Goal: Task Accomplishment & Management: Complete application form

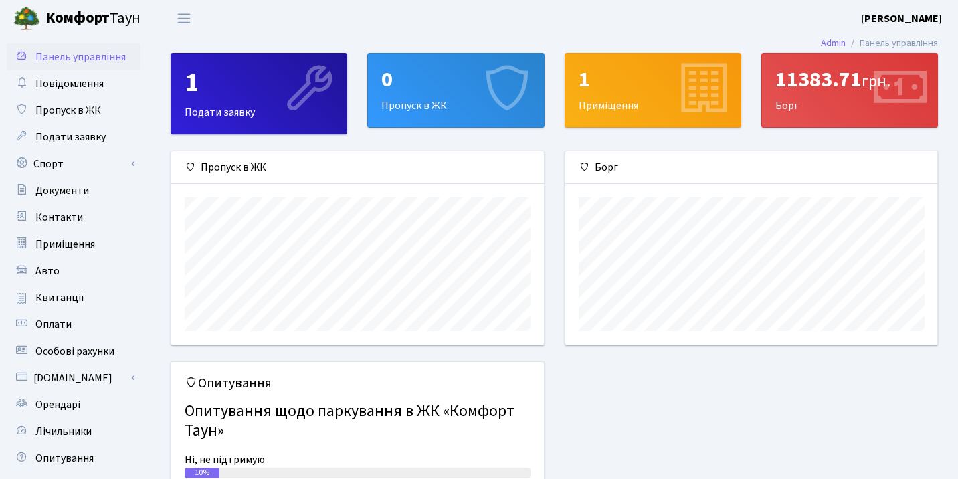
scroll to position [193, 372]
click at [841, 85] on div "11383.71 грн." at bounding box center [850, 79] width 149 height 25
click at [807, 80] on div "11383.71 грн." at bounding box center [850, 79] width 149 height 25
click at [810, 112] on div "11383.71 грн. Борг" at bounding box center [849, 91] width 175 height 74
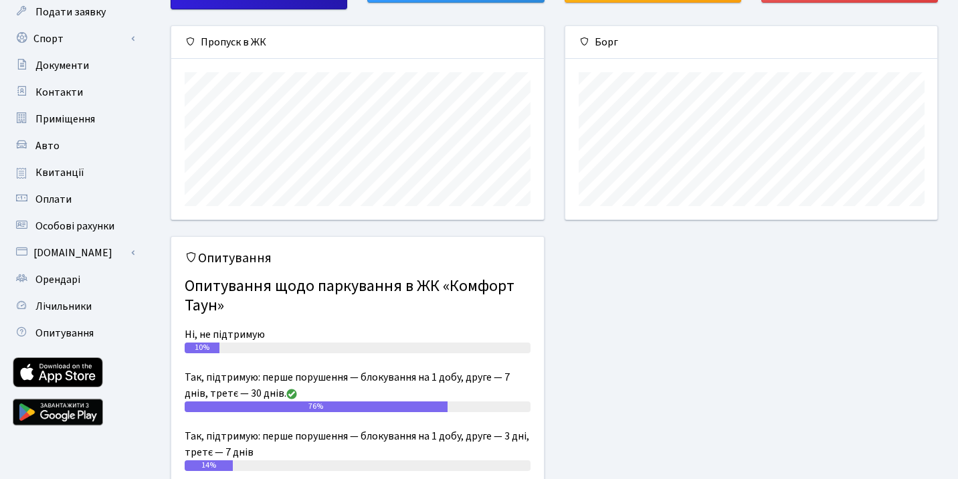
scroll to position [178, 0]
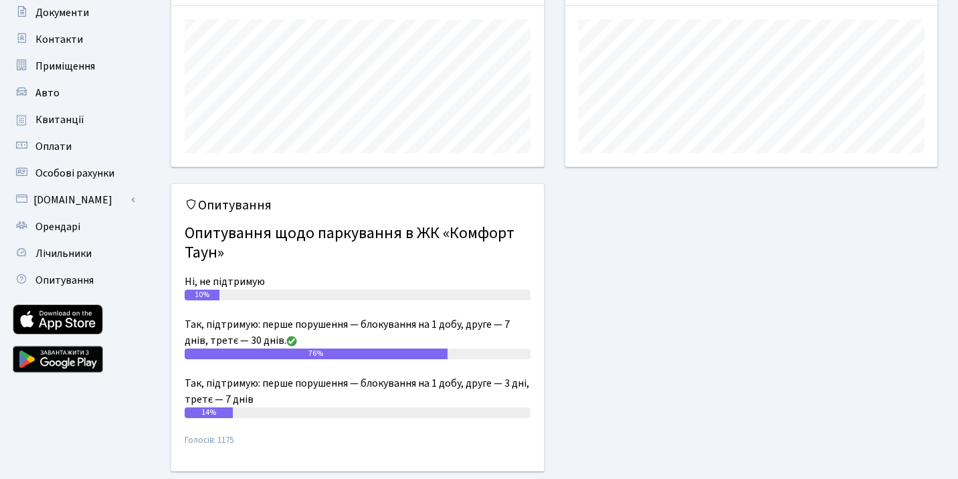
click at [256, 296] on div "10%" at bounding box center [358, 295] width 346 height 11
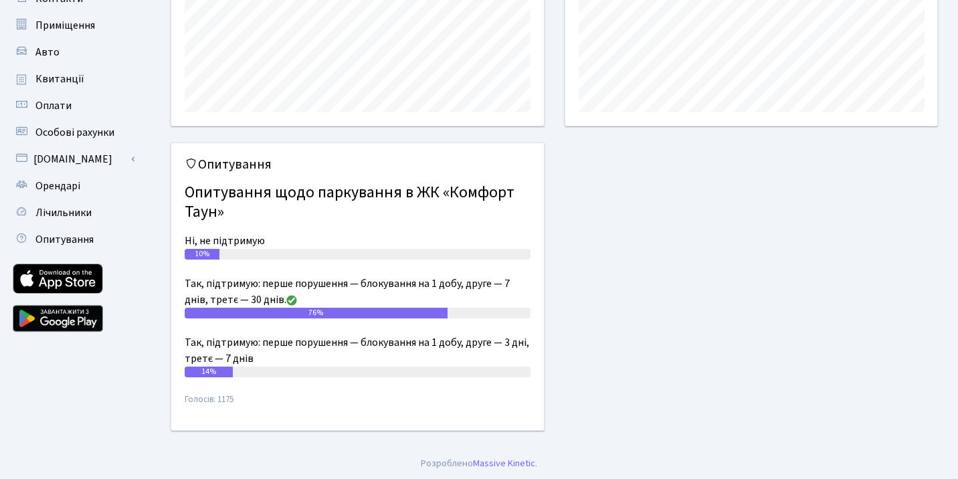
scroll to position [0, 0]
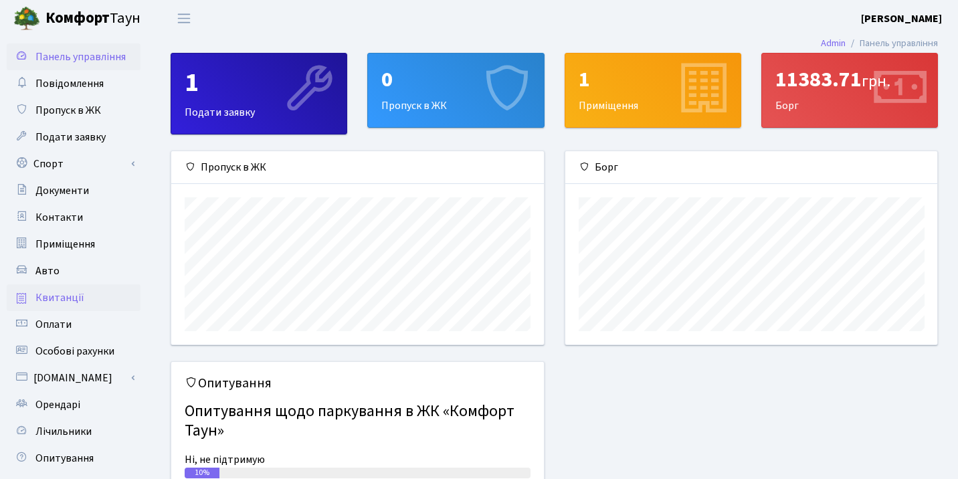
click at [59, 295] on span "Квитанції" at bounding box center [59, 297] width 49 height 15
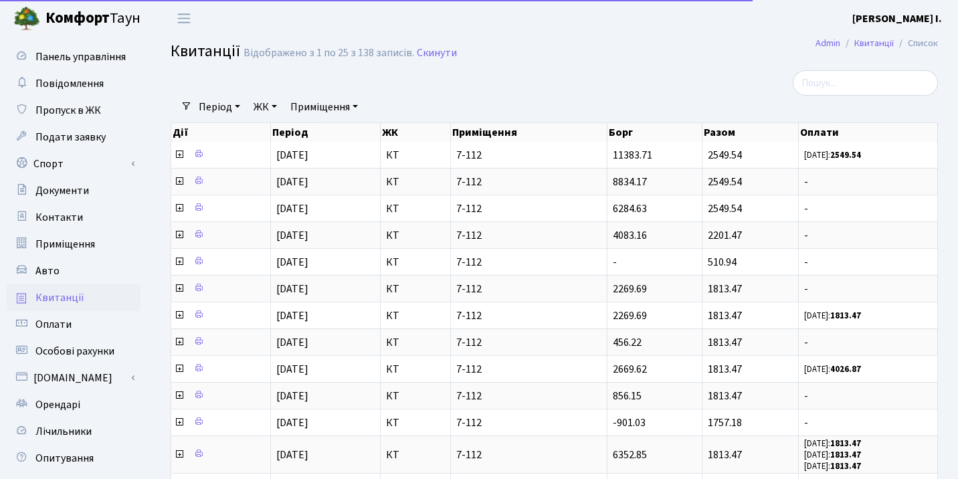
select select "25"
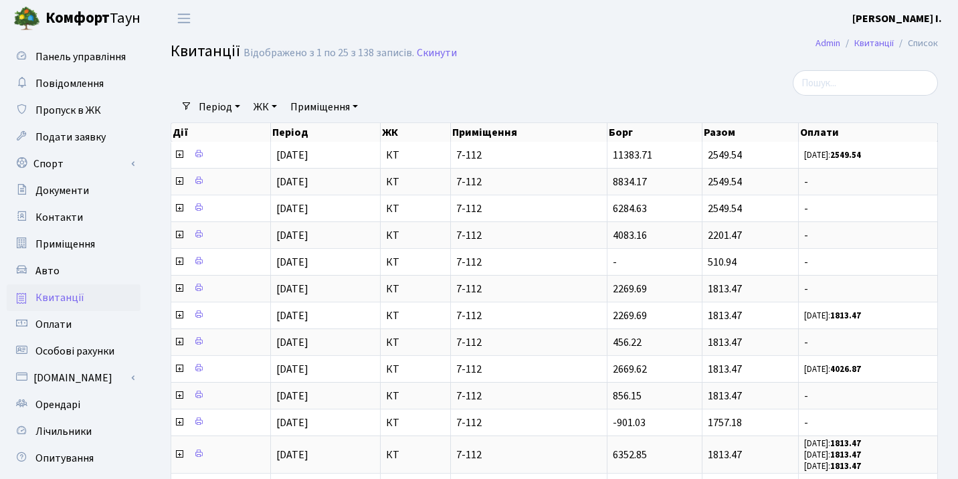
click at [918, 46] on li "Список" at bounding box center [916, 43] width 44 height 15
click at [881, 35] on header "Комфорт Таун Рудзік Т. І. Мій обліковий запис Вийти" at bounding box center [479, 18] width 958 height 37
click at [879, 40] on link "Квитанції" at bounding box center [874, 43] width 39 height 14
select select "25"
click at [52, 274] on span "Авто" at bounding box center [47, 271] width 24 height 15
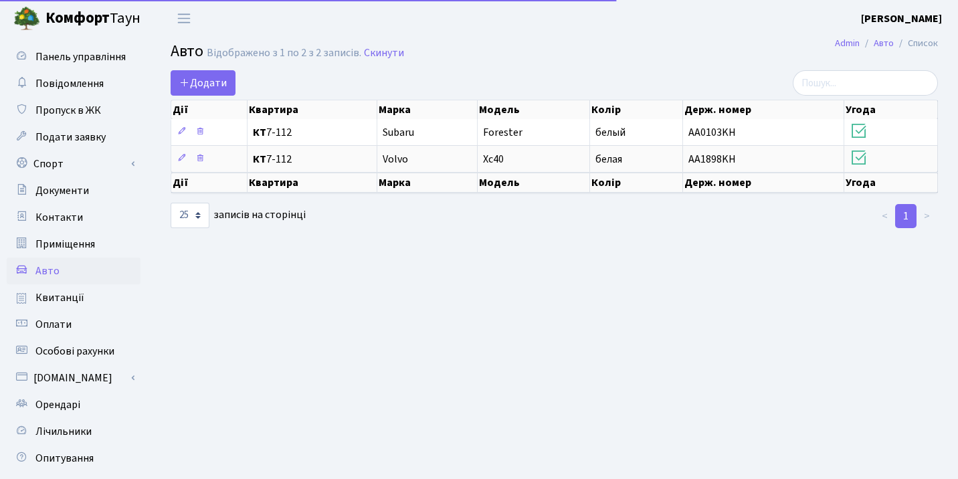
select select "25"
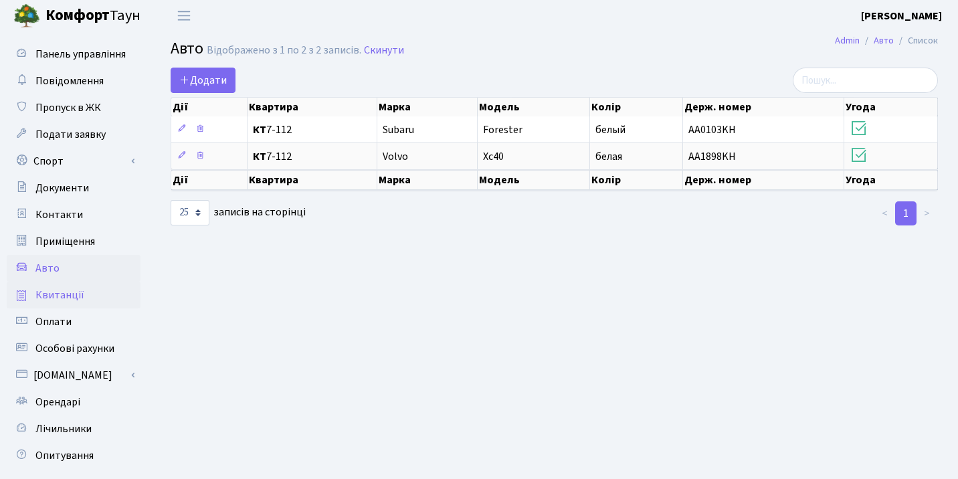
click at [80, 299] on span "Квитанції" at bounding box center [59, 295] width 49 height 15
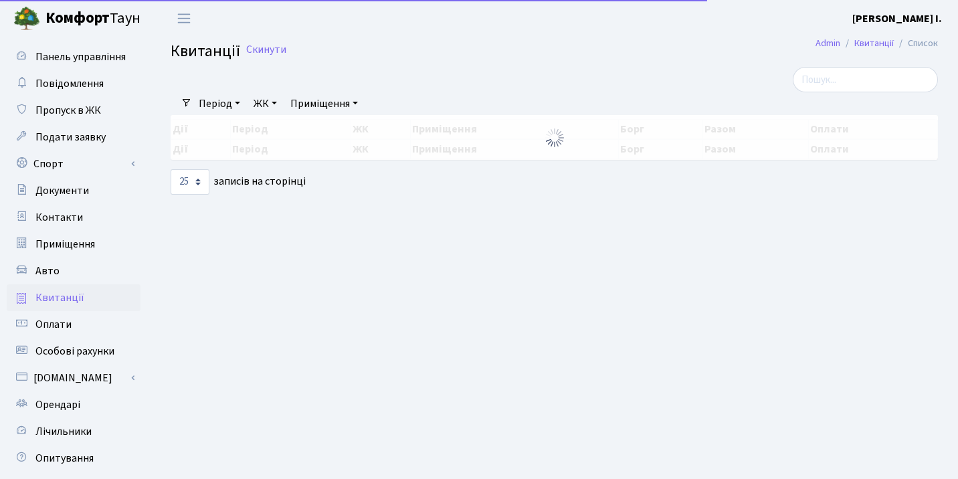
select select "25"
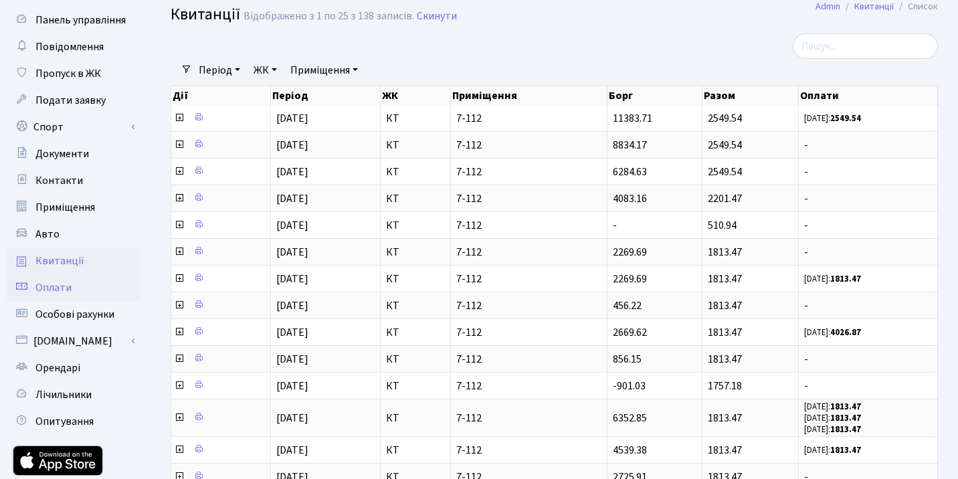
scroll to position [68, 0]
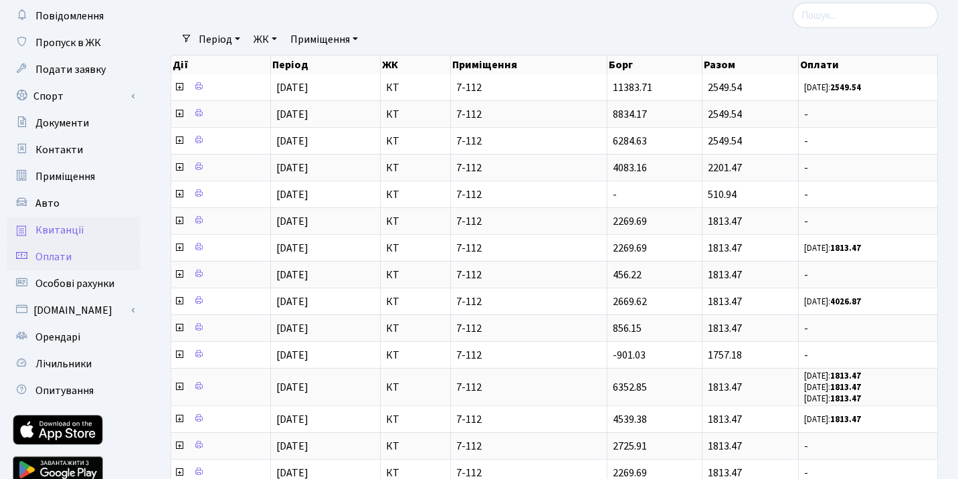
click at [57, 260] on span "Оплати" at bounding box center [53, 257] width 36 height 15
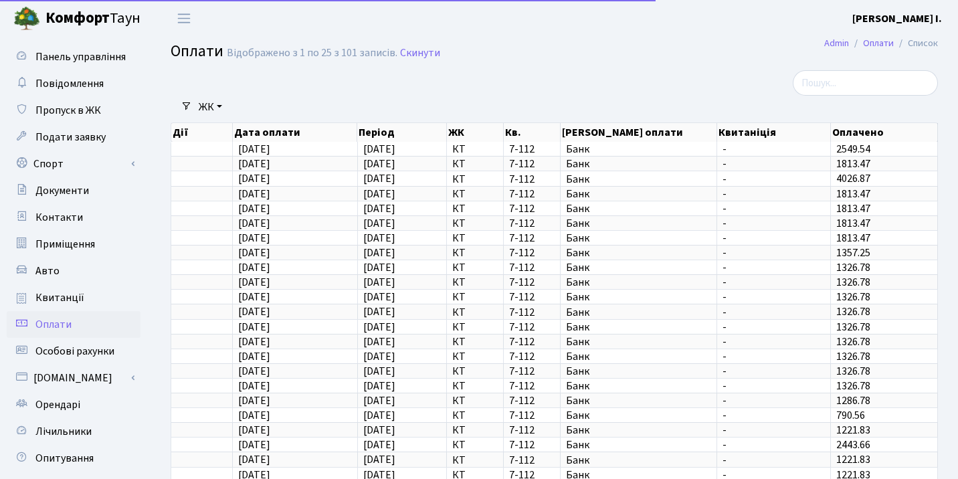
select select "25"
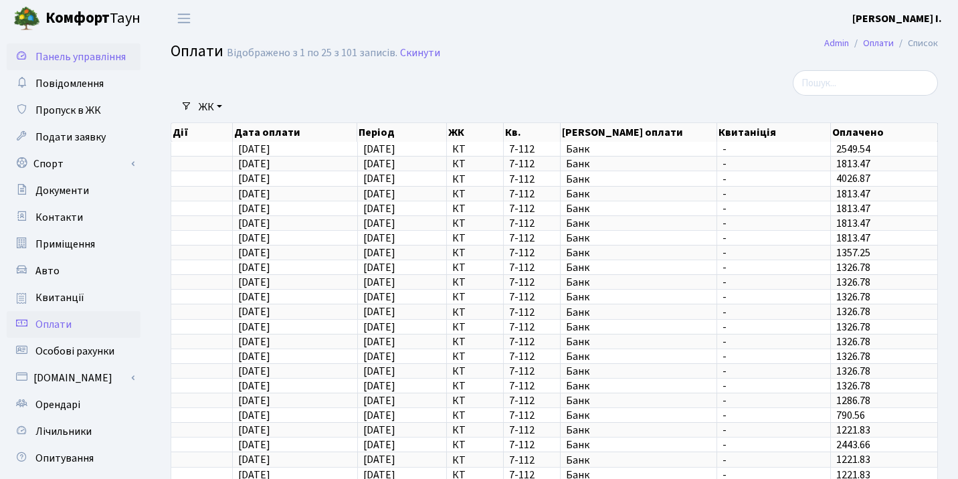
click at [92, 54] on span "Панель управління" at bounding box center [80, 57] width 90 height 15
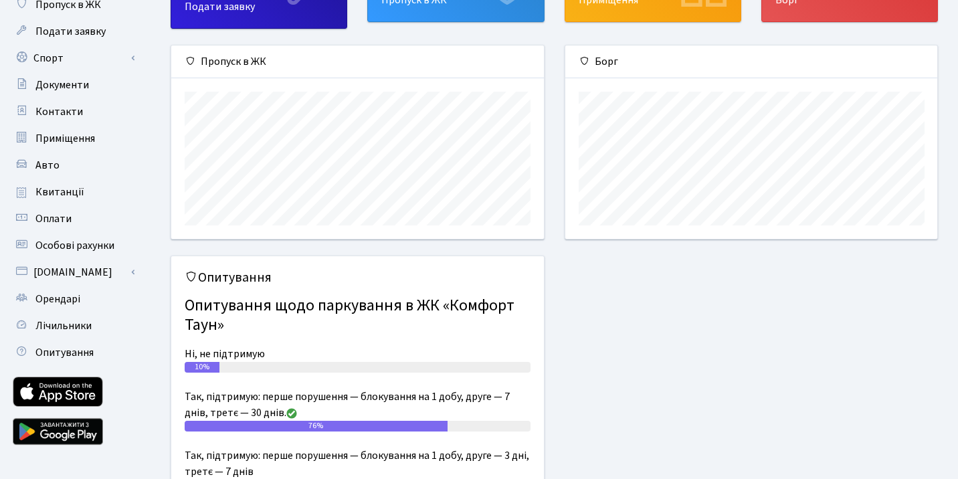
scroll to position [210, 0]
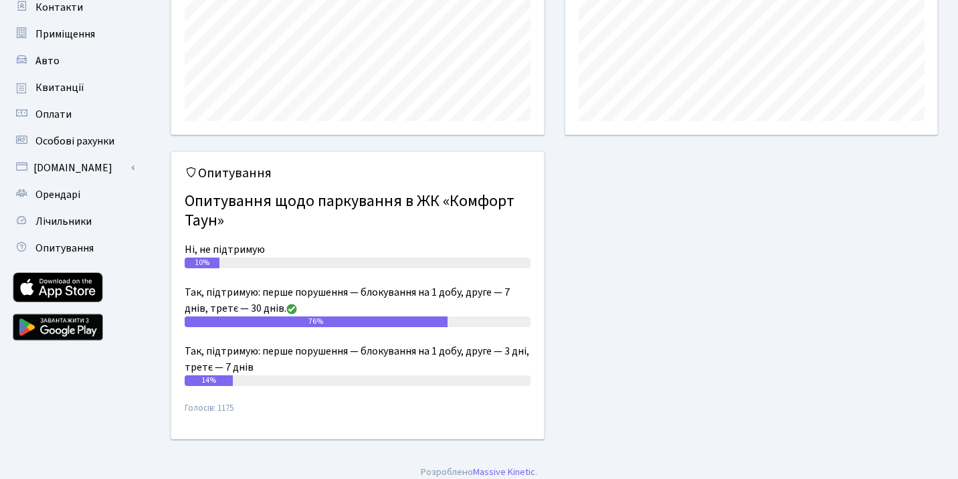
click at [222, 210] on h4 "Опитування щодо паркування в ЖК «Комфорт Таун»" at bounding box center [358, 212] width 346 height 50
click at [222, 261] on div "10%" at bounding box center [358, 263] width 346 height 11
click at [220, 261] on div "10%" at bounding box center [358, 263] width 346 height 11
click at [60, 252] on span "Опитування" at bounding box center [64, 248] width 58 height 15
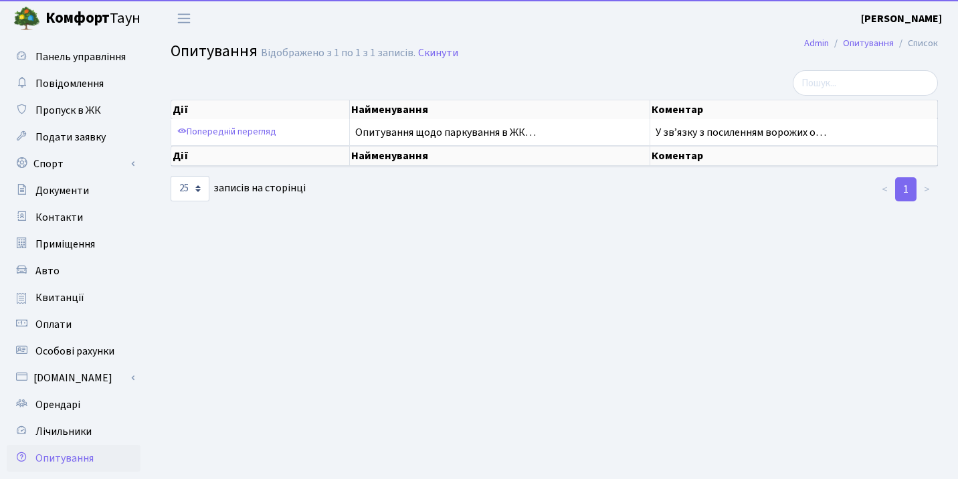
select select "25"
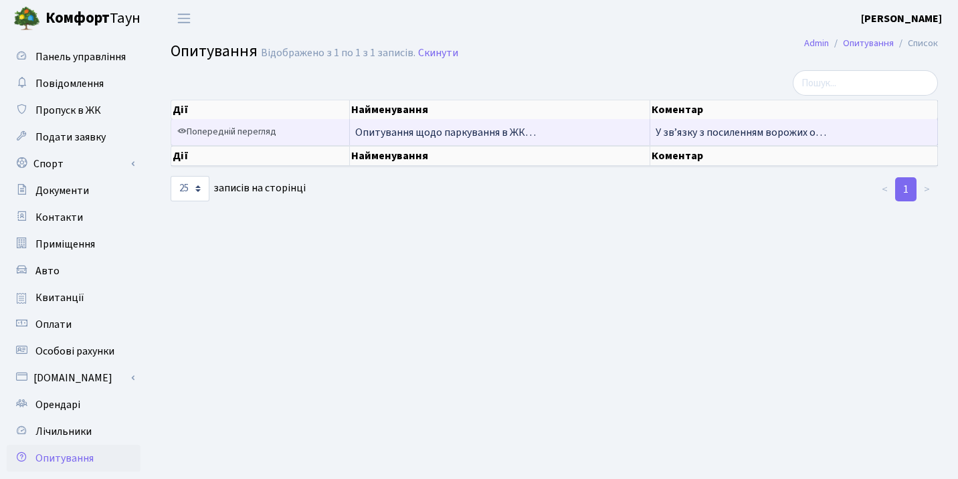
click at [264, 129] on link "Попередній перегляд" at bounding box center [227, 132] width 106 height 21
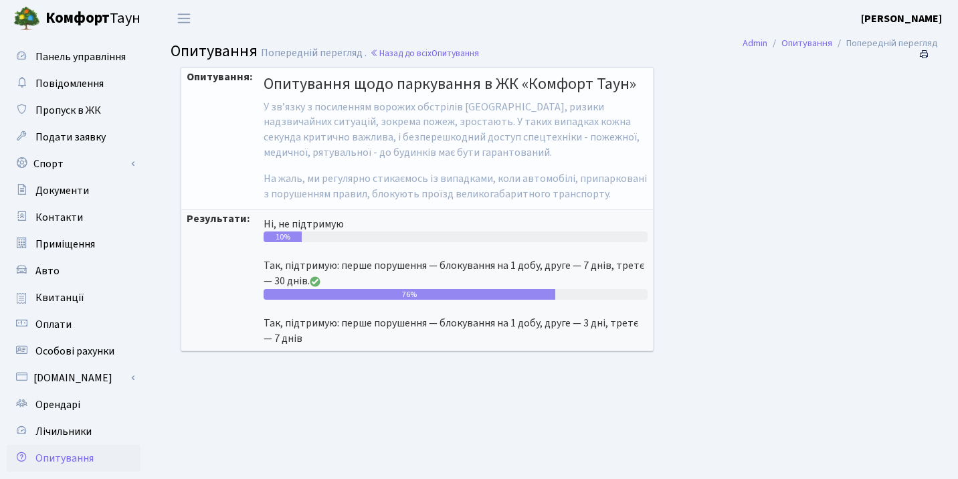
click at [303, 232] on div "10%" at bounding box center [456, 237] width 384 height 11
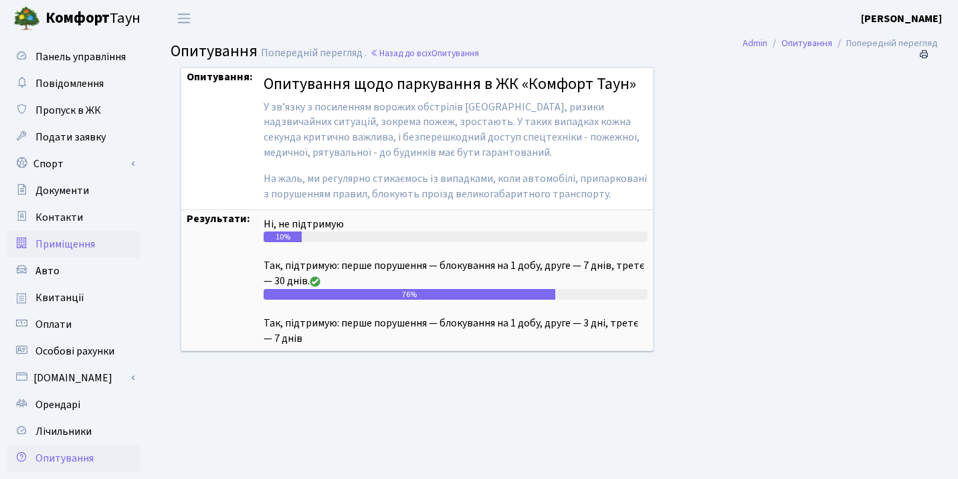
click at [53, 241] on span "Приміщення" at bounding box center [65, 244] width 60 height 15
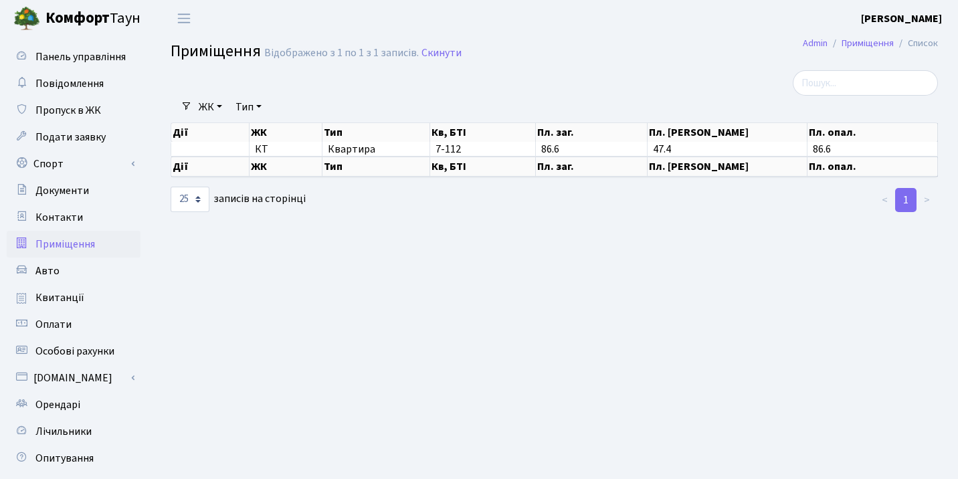
select select "25"
click at [78, 51] on span "Панель управління" at bounding box center [80, 57] width 90 height 15
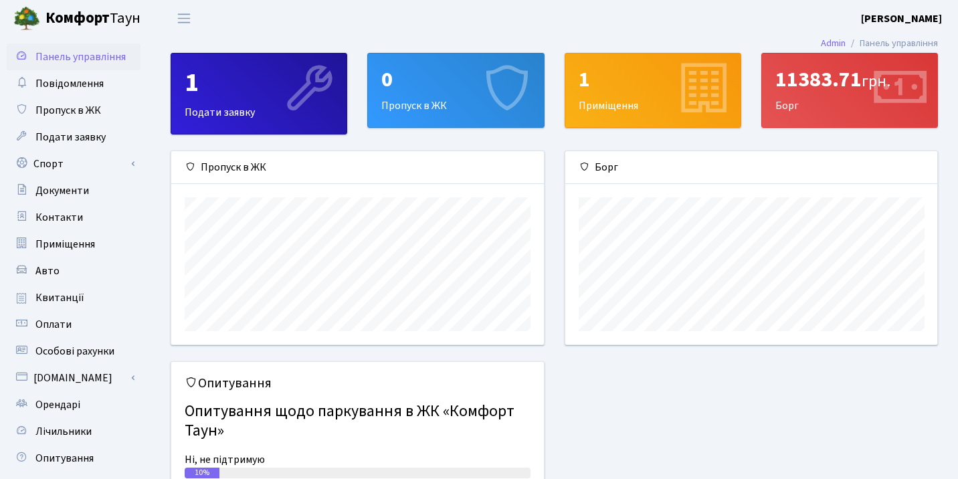
scroll to position [193, 372]
click at [649, 104] on div "1 Приміщення" at bounding box center [653, 91] width 175 height 74
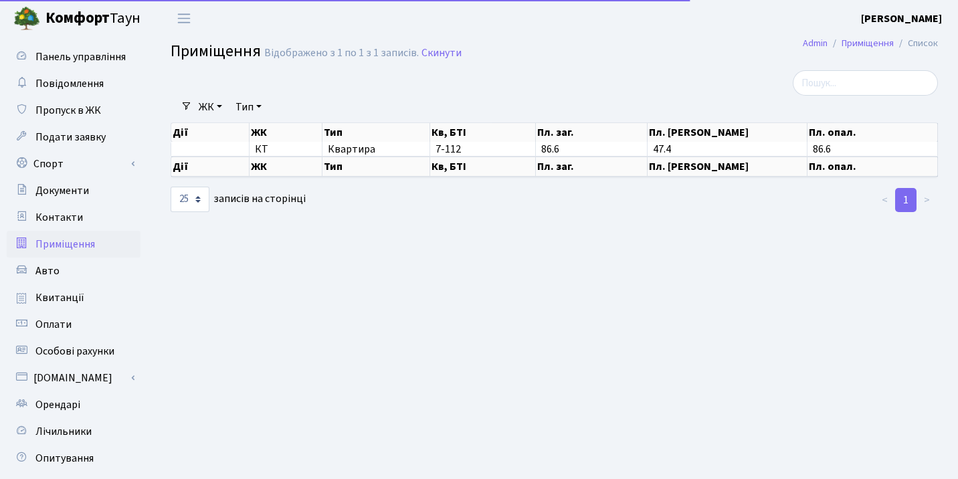
select select "25"
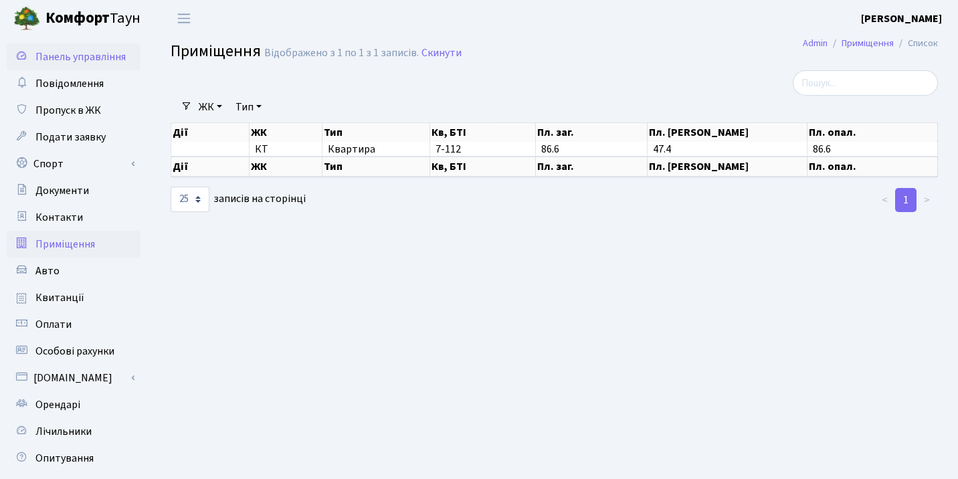
click at [99, 58] on span "Панель управління" at bounding box center [80, 57] width 90 height 15
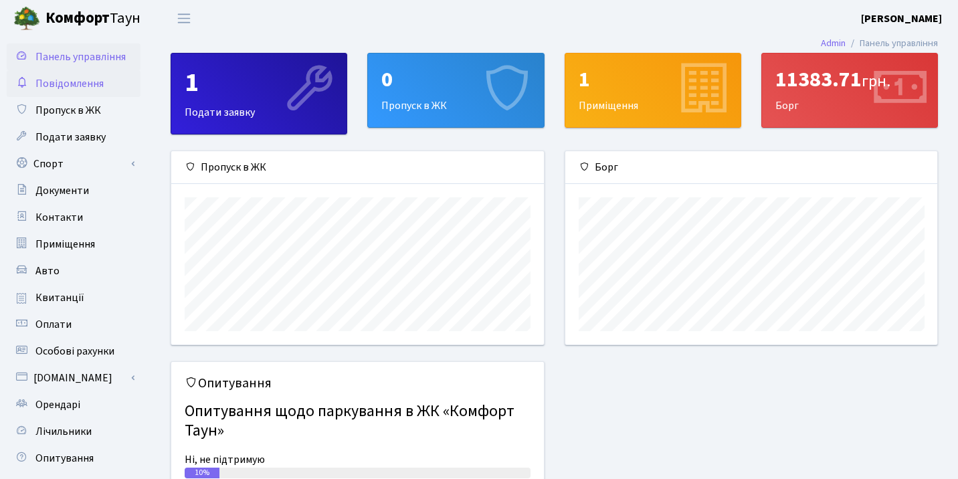
scroll to position [193, 372]
click at [76, 82] on span "Повідомлення" at bounding box center [69, 83] width 68 height 15
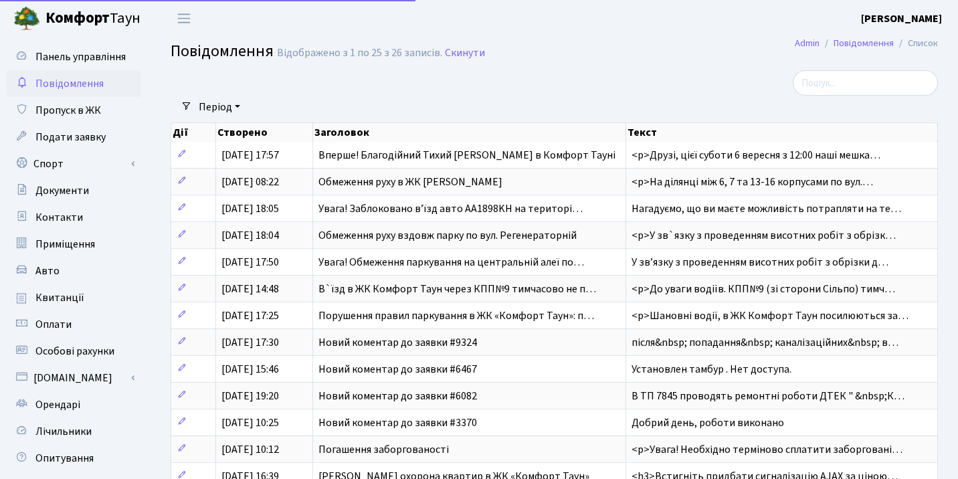
select select "25"
click at [76, 111] on span "Пропуск в ЖК" at bounding box center [68, 110] width 66 height 15
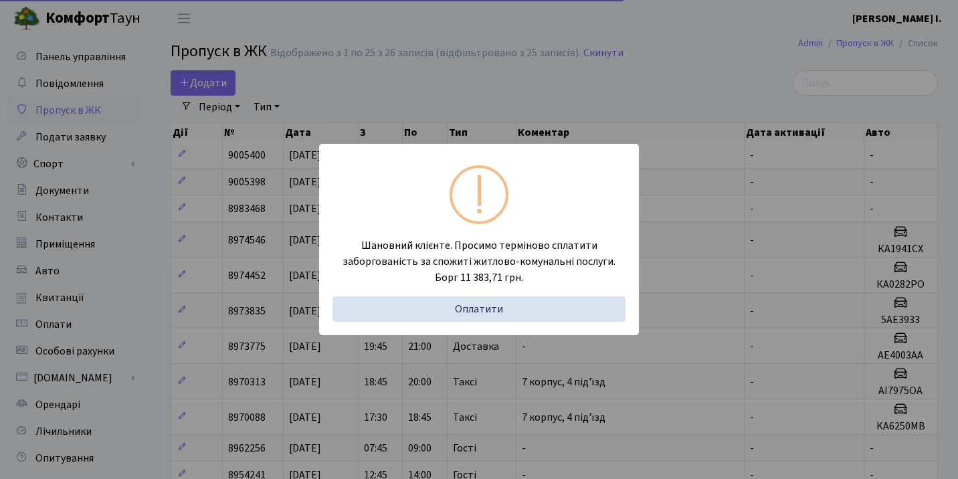
select select "25"
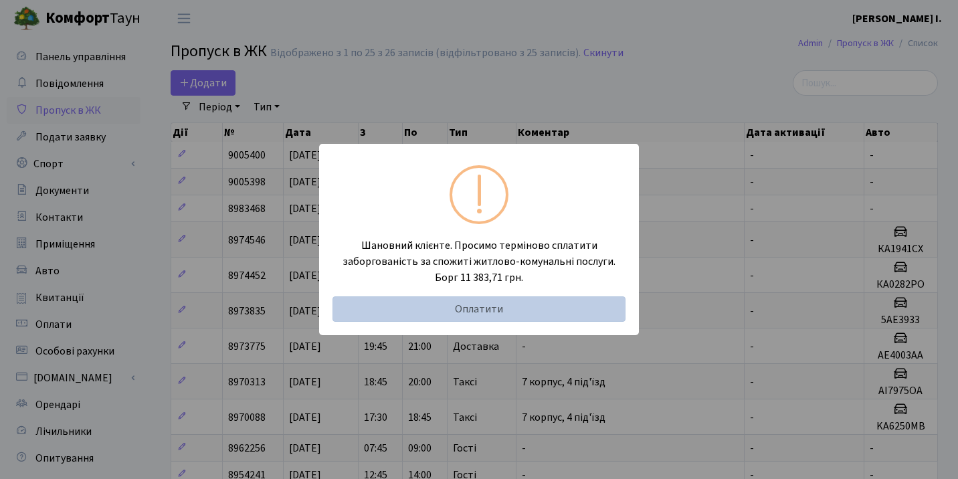
click at [514, 311] on link "Оплатити" at bounding box center [479, 308] width 293 height 25
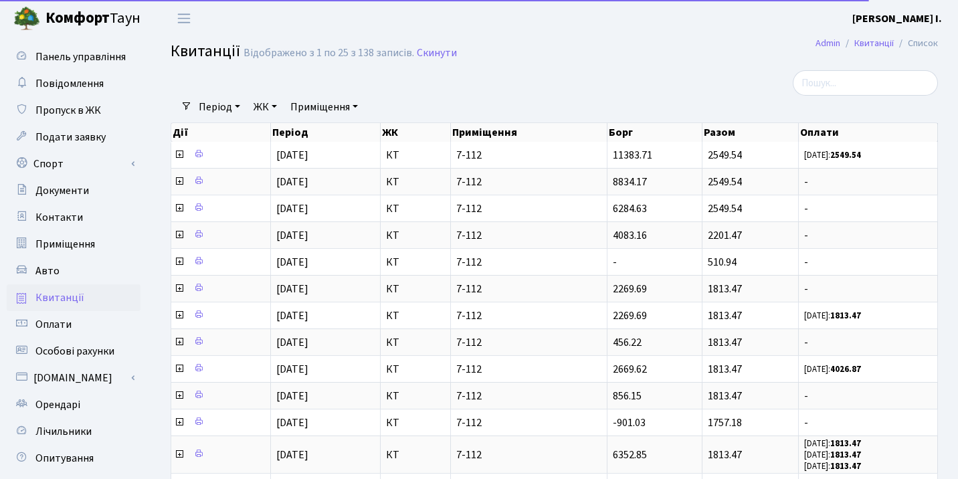
select select "25"
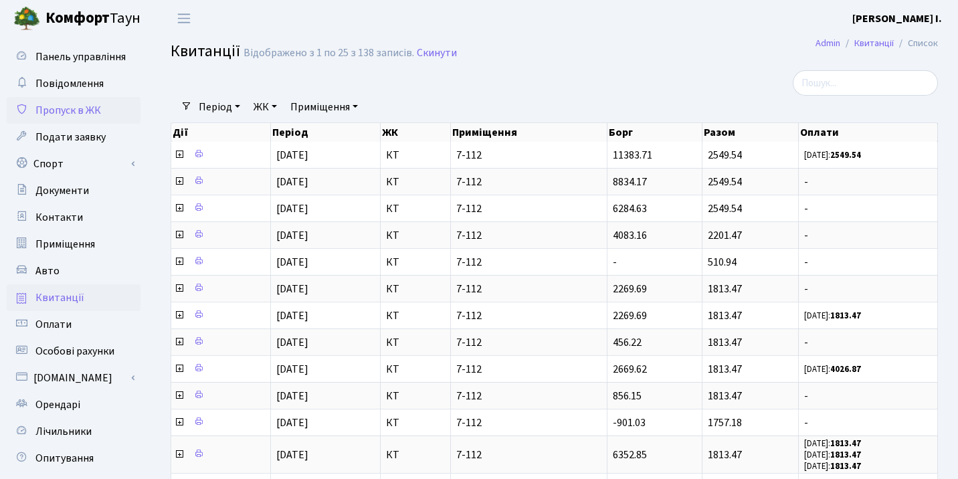
click at [98, 111] on span "Пропуск в ЖК" at bounding box center [68, 110] width 66 height 15
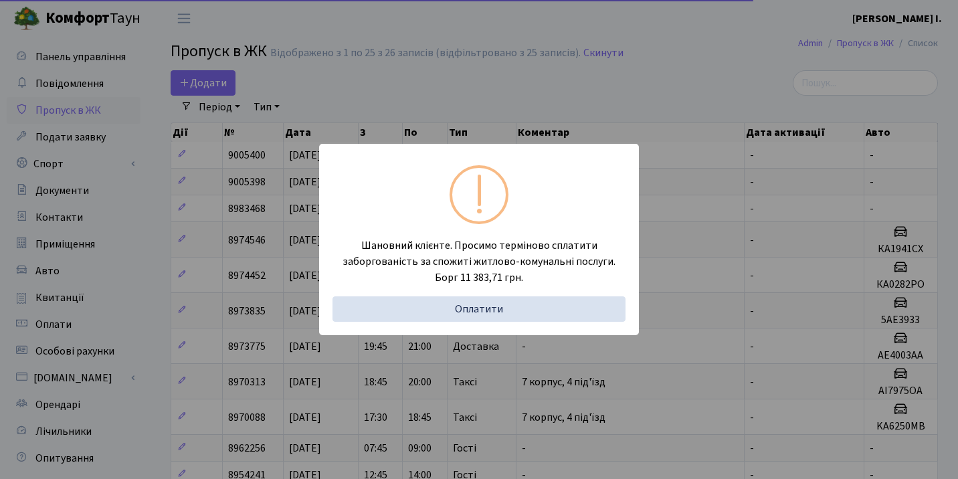
select select "25"
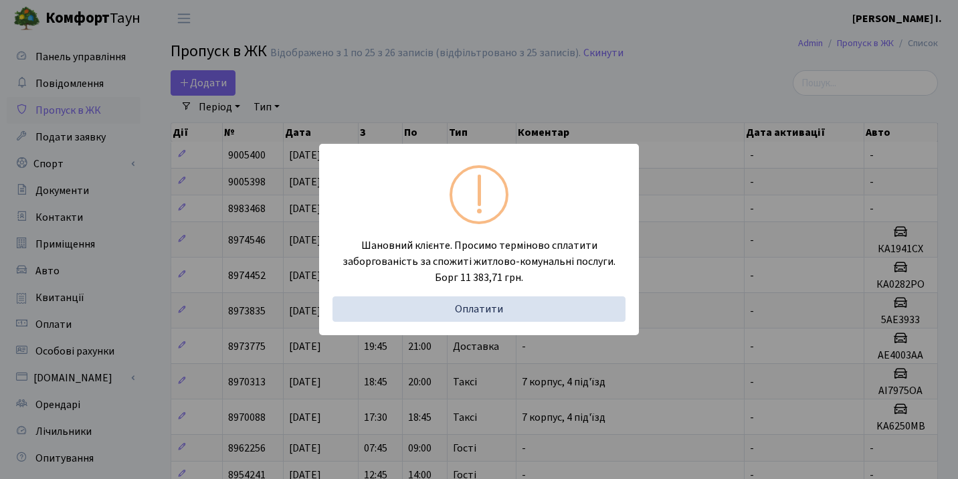
click at [509, 112] on div "Шановний клієнте. Просимо терміново сплатити заборгованість за спожиті житлово-…" at bounding box center [479, 239] width 958 height 479
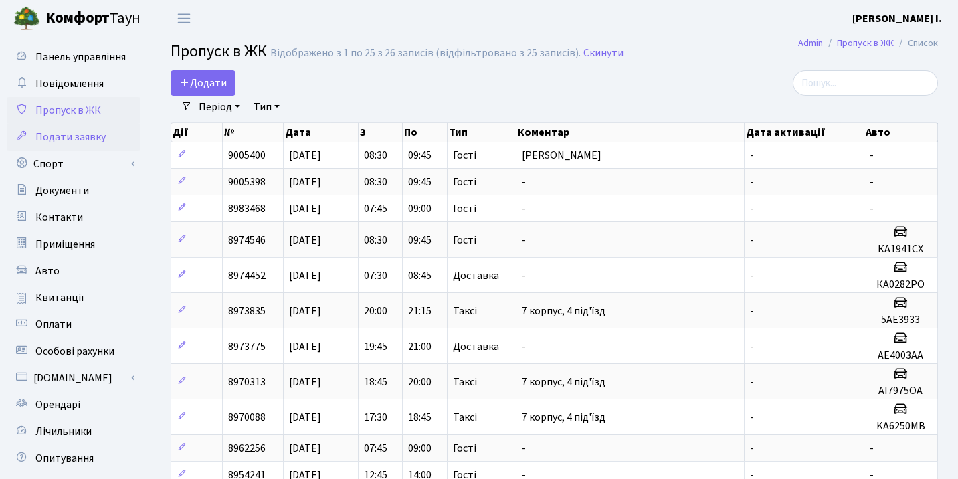
click at [96, 135] on span "Подати заявку" at bounding box center [70, 137] width 70 height 15
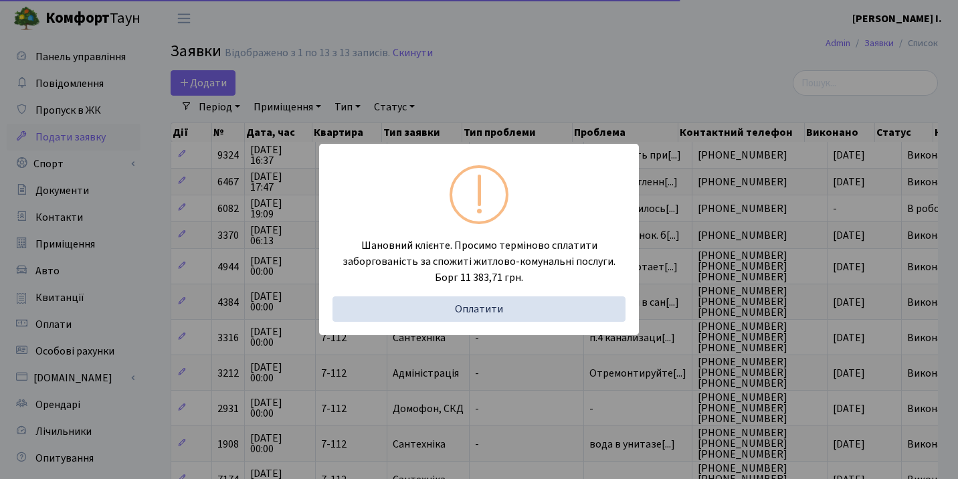
select select "25"
click at [493, 79] on div "Шановний клієнте. Просимо терміново сплатити заборгованість за спожиті житлово-…" at bounding box center [479, 239] width 958 height 479
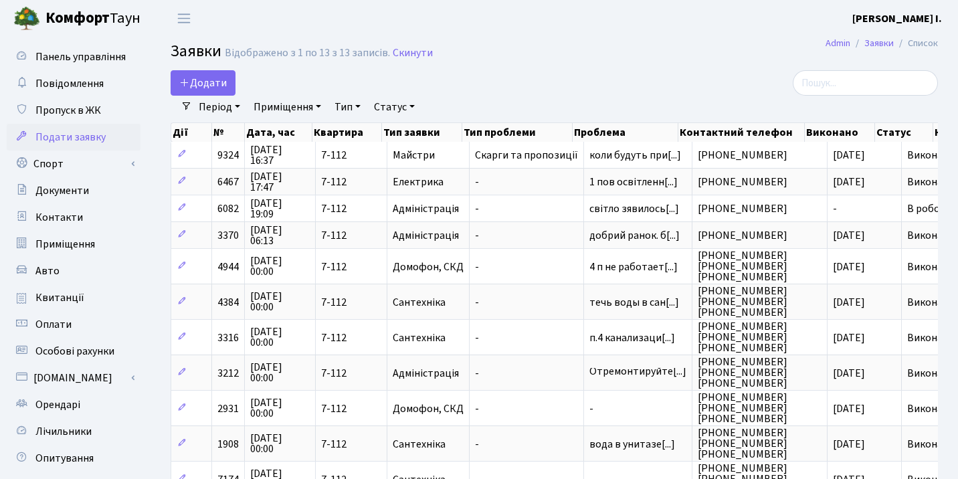
click at [99, 141] on span "Подати заявку" at bounding box center [70, 137] width 70 height 15
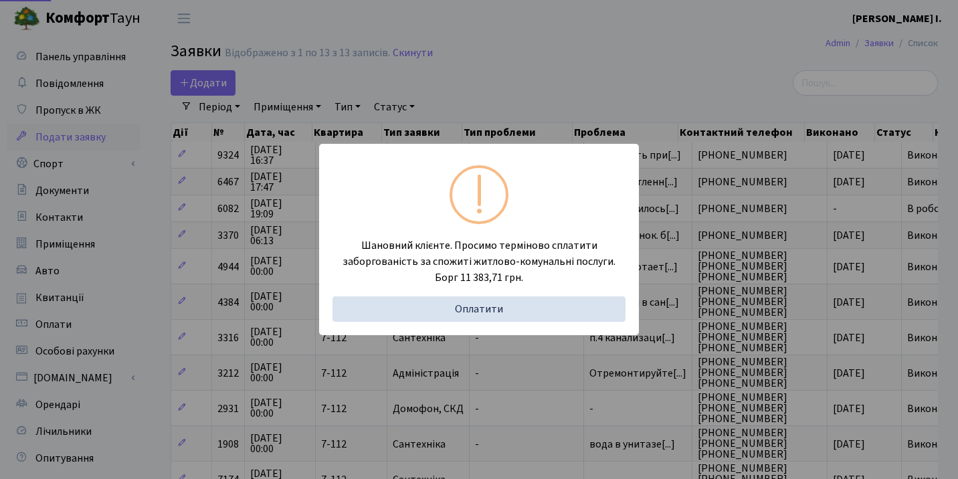
select select "25"
click at [693, 159] on div "Шановний клієнте. Просимо терміново сплатити заборгованість за спожиті житлово-…" at bounding box center [479, 239] width 958 height 479
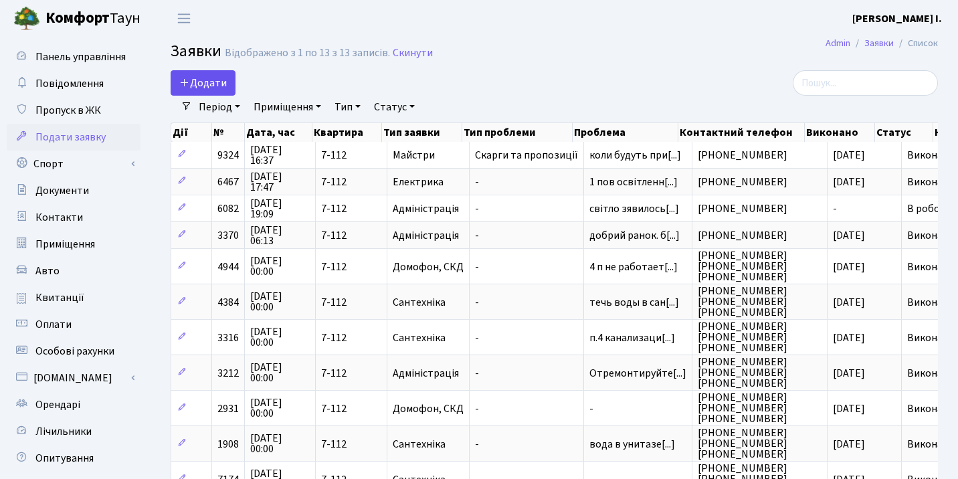
click at [204, 76] on span "Додати" at bounding box center [203, 83] width 48 height 15
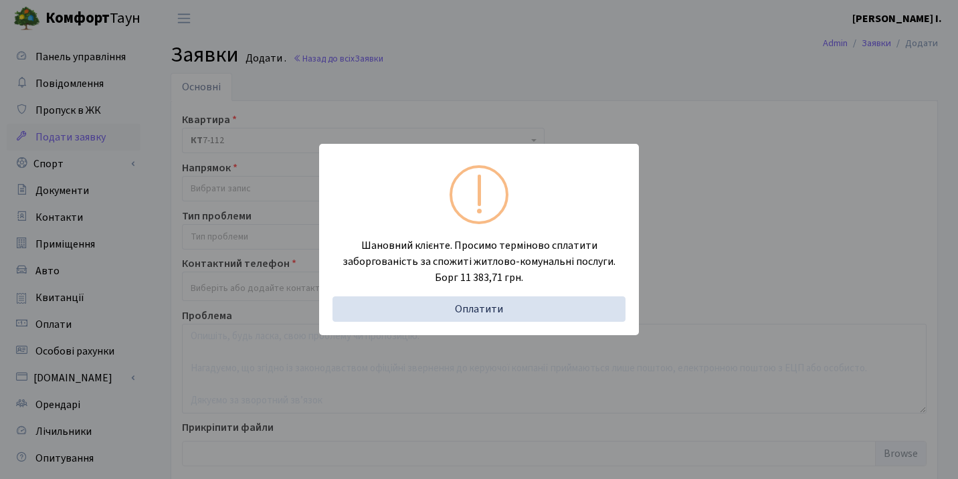
click at [572, 103] on div "Шановний клієнте. Просимо терміново сплатити заборгованість за спожиті житлово-…" at bounding box center [479, 239] width 958 height 479
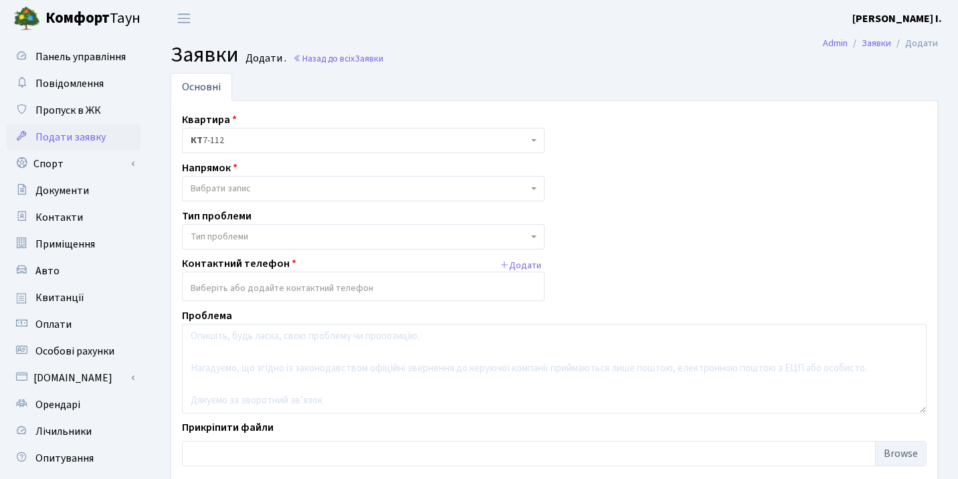
click at [280, 185] on span "Вибрати запис" at bounding box center [359, 188] width 337 height 13
click at [54, 110] on span "Пропуск в ЖК" at bounding box center [68, 110] width 66 height 15
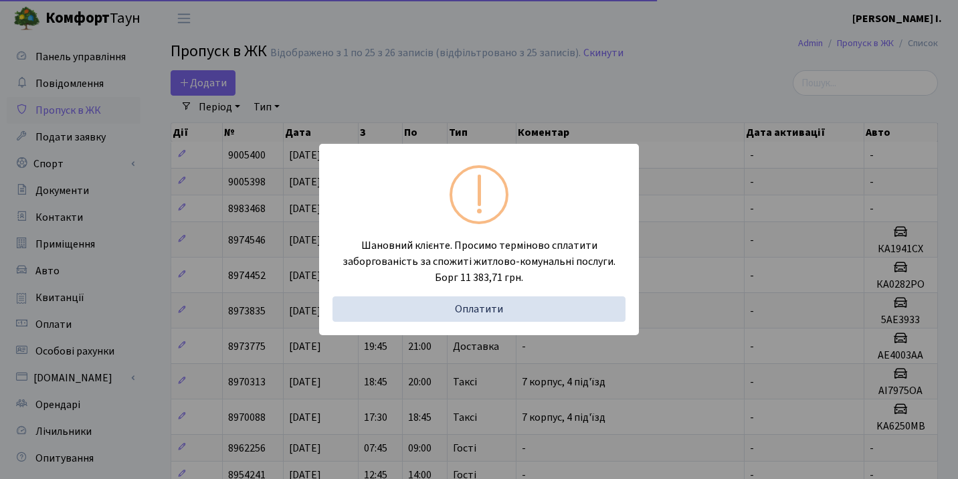
select select "25"
click at [715, 304] on div "Шановний клієнте. Просимо терміново сплатити заборгованість за спожиті житлово-…" at bounding box center [479, 239] width 958 height 479
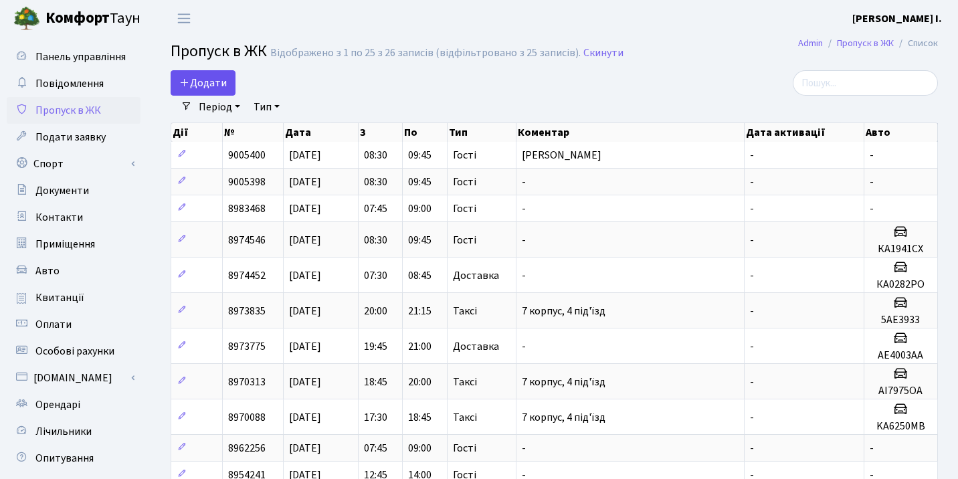
click at [210, 78] on span "Додати" at bounding box center [203, 83] width 48 height 15
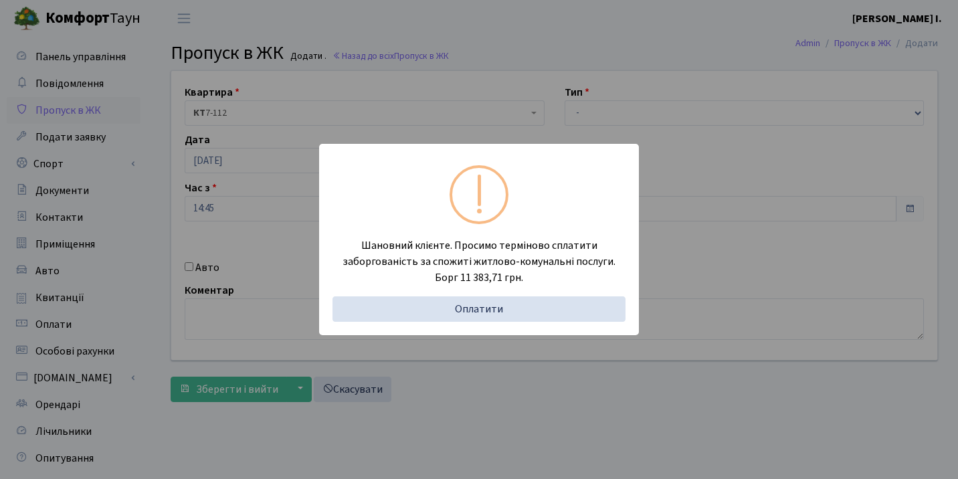
click at [479, 48] on div "Шановний клієнте. Просимо терміново сплатити заборгованість за спожиті житлово-…" at bounding box center [479, 239] width 958 height 479
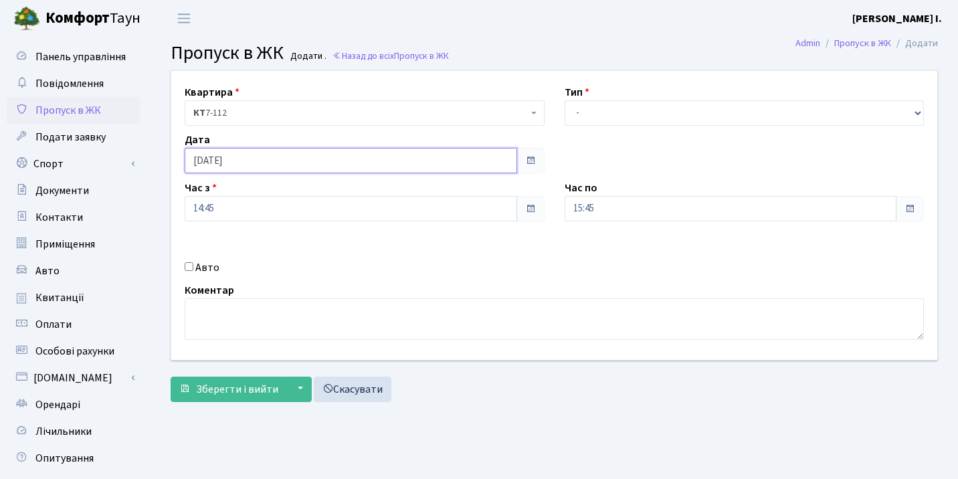
click at [359, 158] on input "[DATE]" at bounding box center [351, 160] width 333 height 25
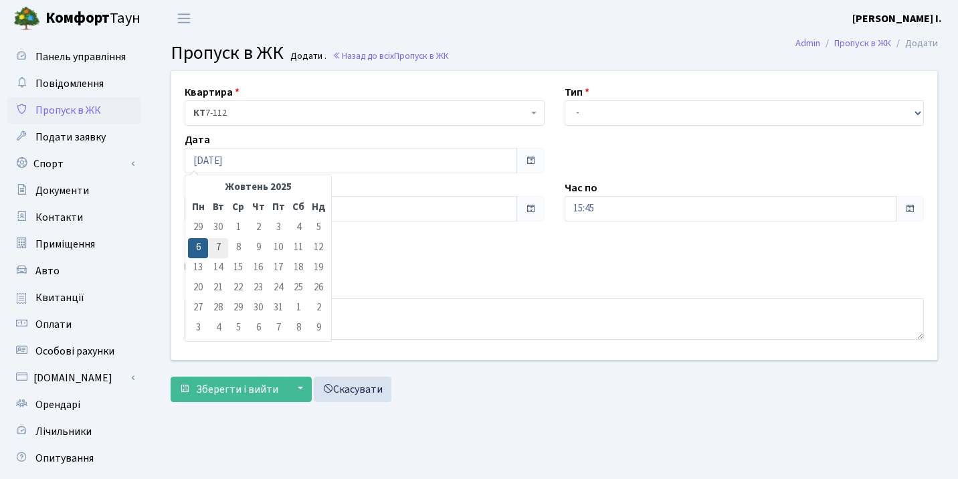
click at [216, 247] on td "7" at bounding box center [218, 248] width 20 height 20
type input "07.10.2025"
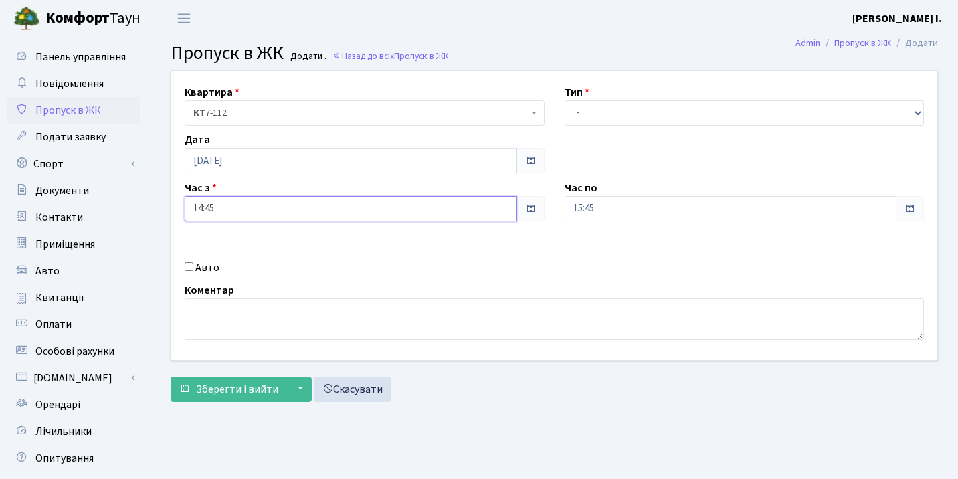
click at [286, 203] on input "14:45" at bounding box center [351, 208] width 333 height 25
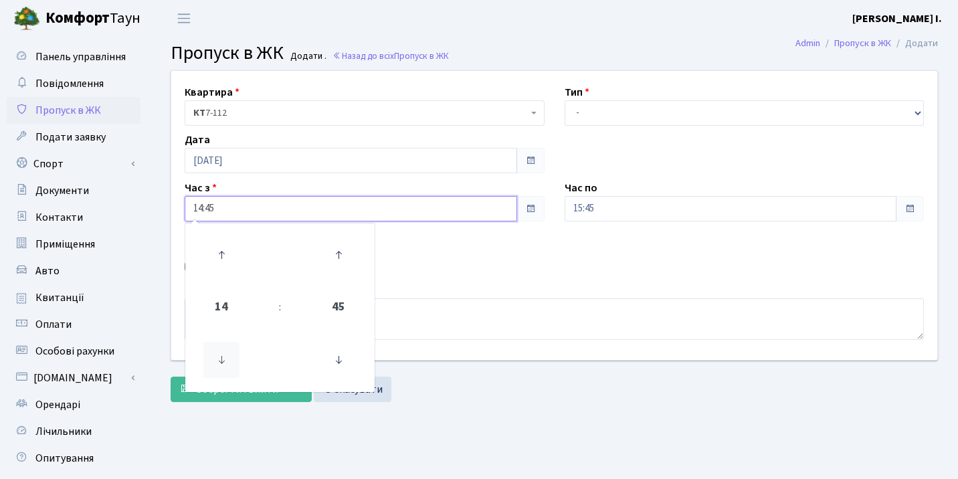
click at [225, 359] on icon at bounding box center [221, 360] width 36 height 36
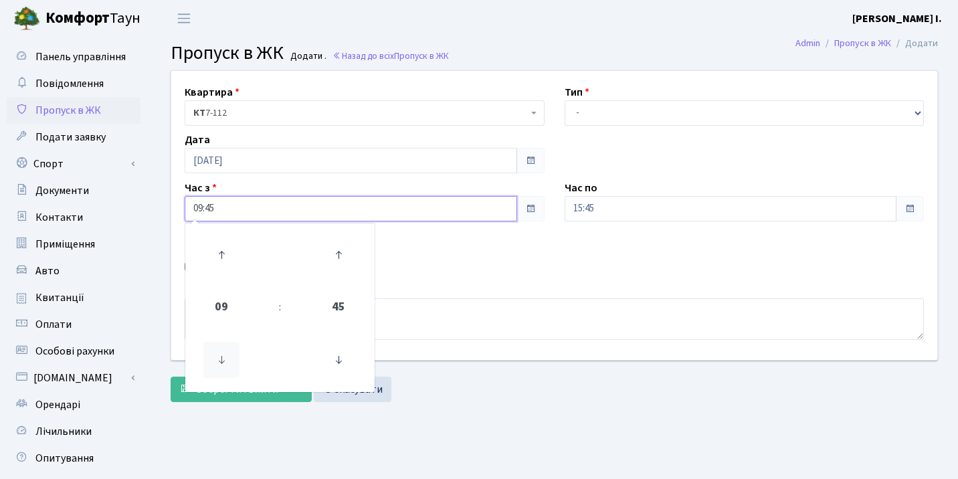
click at [225, 359] on icon at bounding box center [221, 360] width 36 height 36
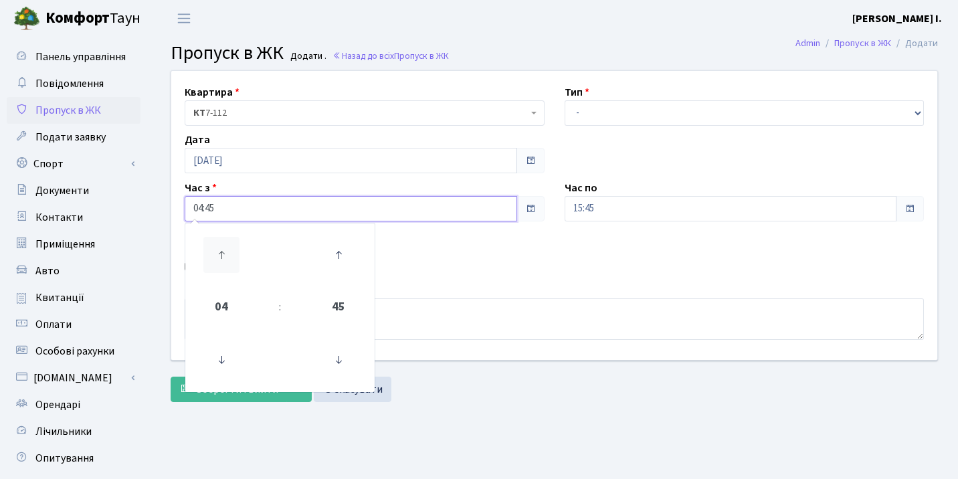
click at [222, 258] on icon at bounding box center [221, 255] width 36 height 36
click at [339, 366] on icon at bounding box center [339, 360] width 36 height 36
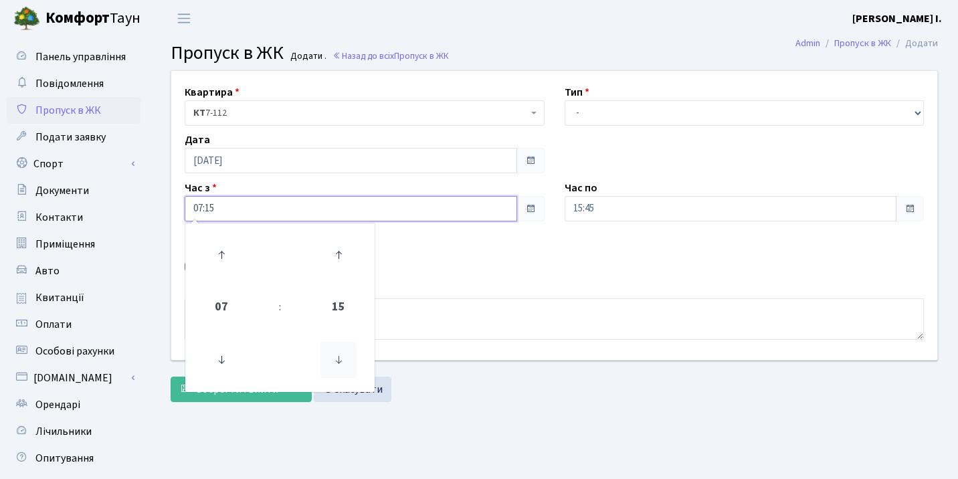
click at [339, 366] on icon at bounding box center [339, 360] width 36 height 36
type input "07:00"
click at [214, 306] on span "07" at bounding box center [221, 307] width 36 height 36
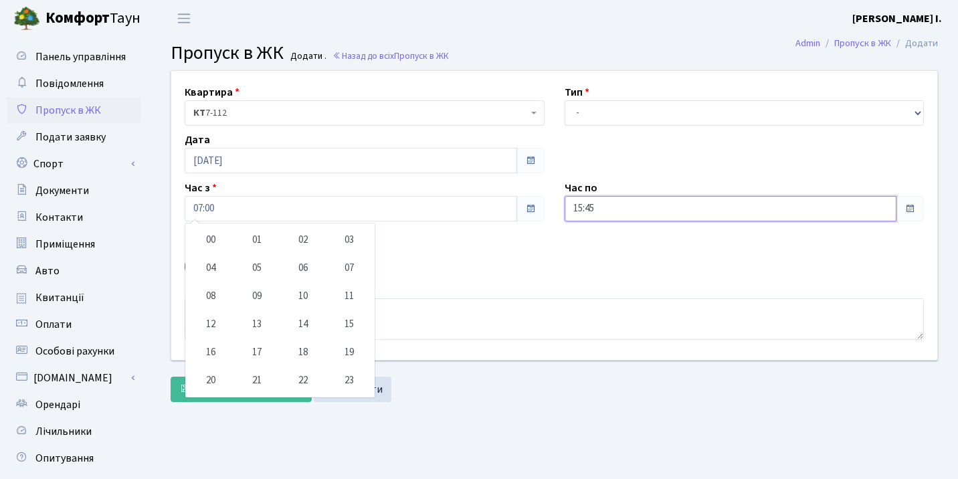
click at [612, 216] on input "15:45" at bounding box center [731, 208] width 333 height 25
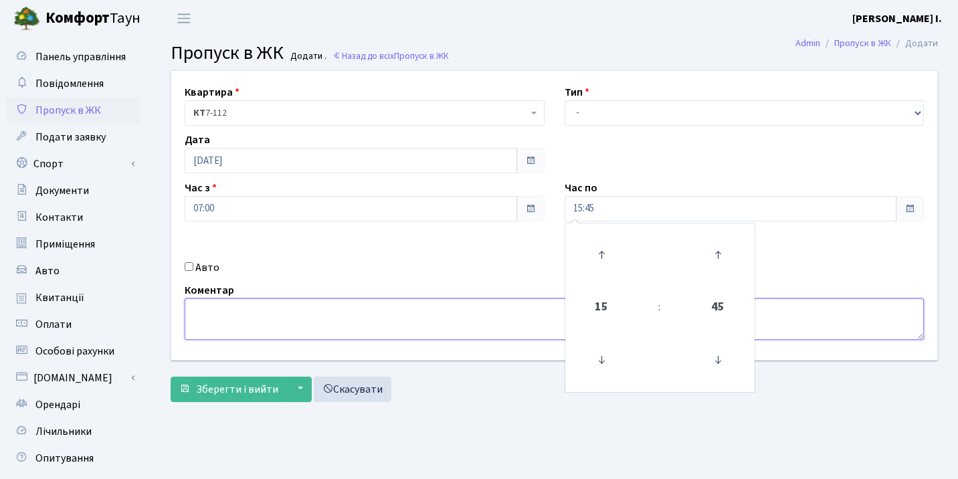
click at [392, 321] on textarea at bounding box center [555, 319] width 740 height 41
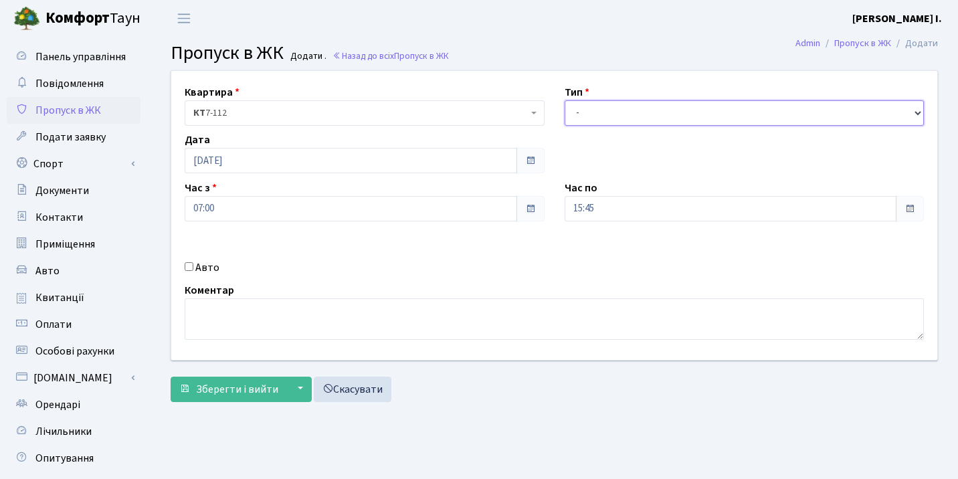
select select "3"
click at [302, 388] on button "▼" at bounding box center [298, 389] width 25 height 25
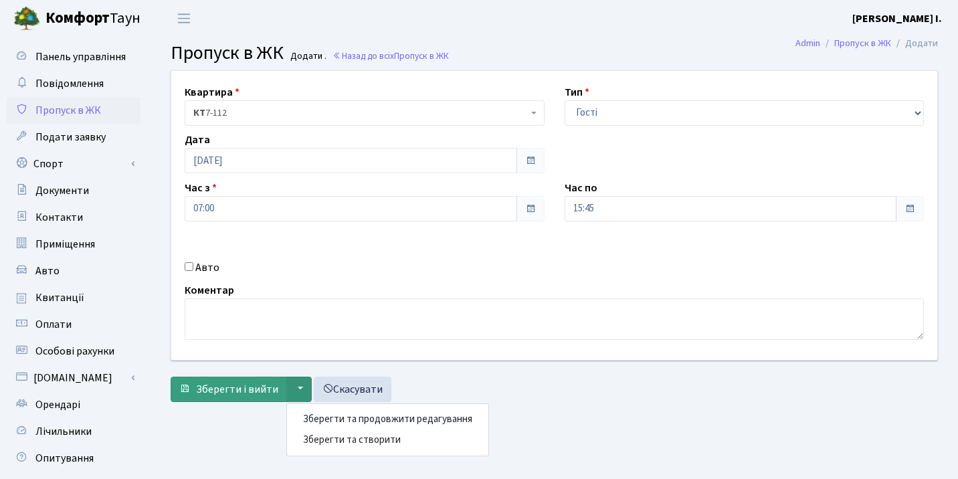
click at [250, 384] on span "Зберегти і вийти" at bounding box center [237, 389] width 82 height 15
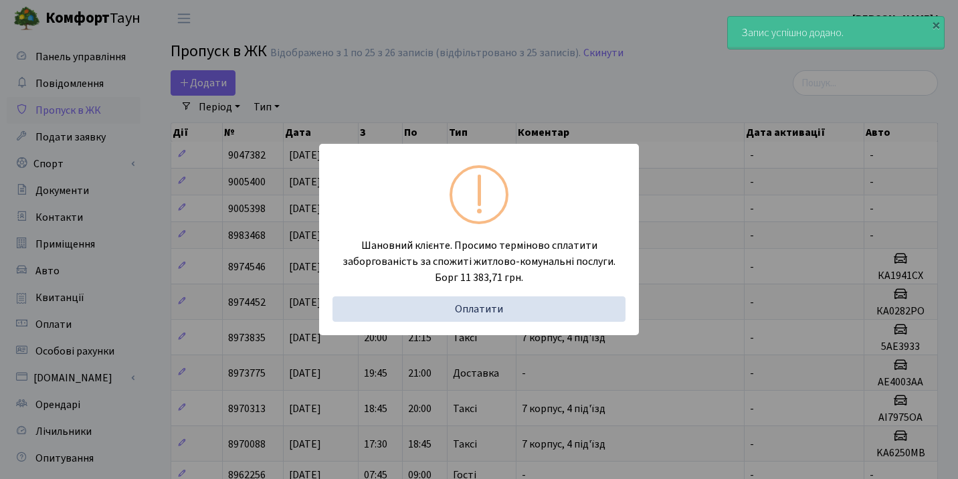
select select "25"
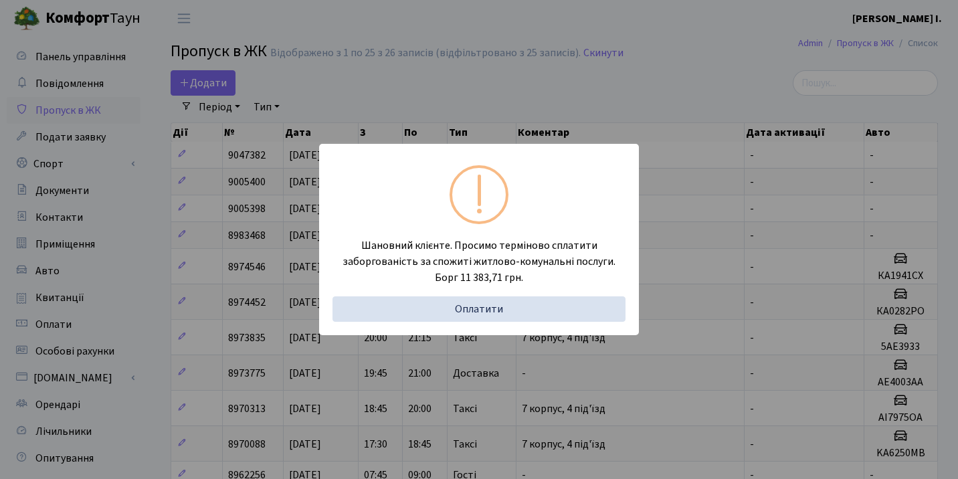
click at [584, 95] on div "Шановний клієнте. Просимо терміново сплатити заборгованість за спожиті житлово-…" at bounding box center [479, 239] width 958 height 479
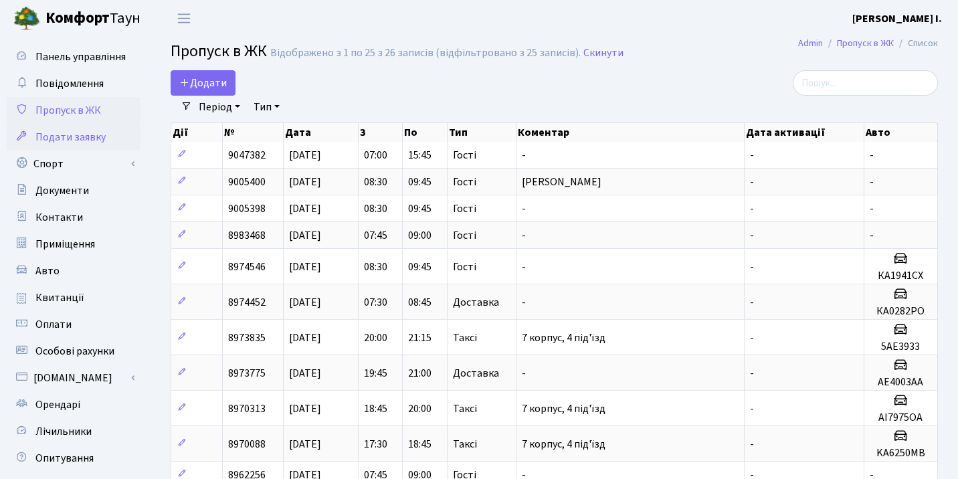
click at [72, 142] on span "Подати заявку" at bounding box center [70, 137] width 70 height 15
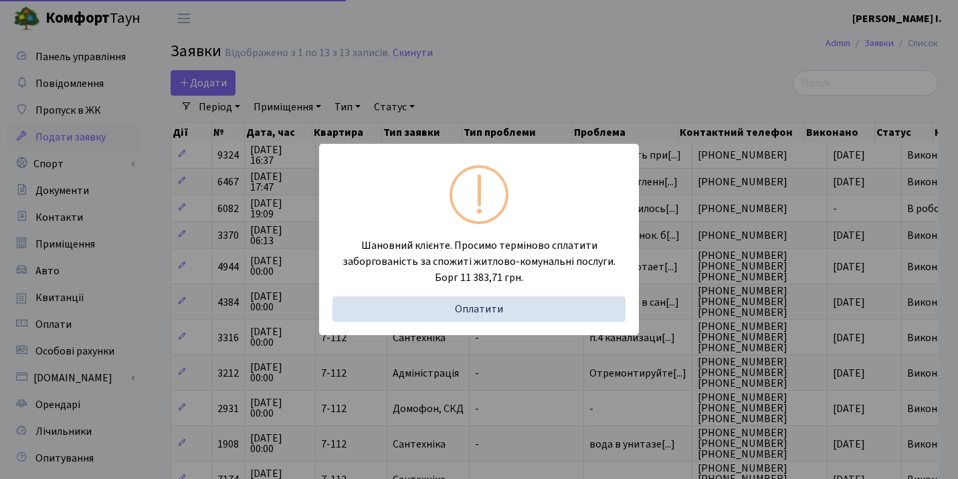
select select "25"
click at [678, 42] on div "Шановний клієнте. Просимо терміново сплатити заборгованість за спожиті житлово-…" at bounding box center [479, 239] width 958 height 479
